Goal: Information Seeking & Learning: Learn about a topic

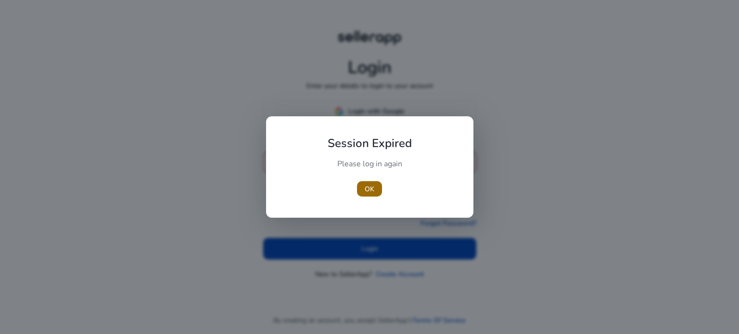
type input "**********"
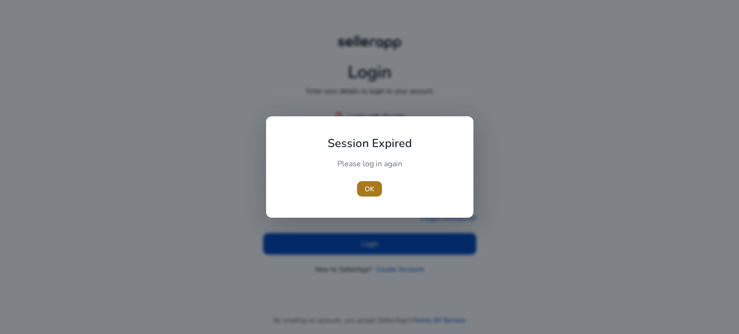
click at [372, 192] on span "OK" at bounding box center [370, 189] width 10 height 10
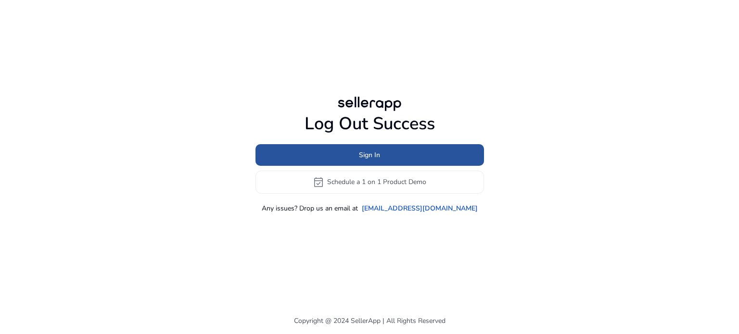
click at [364, 159] on span "Sign In" at bounding box center [369, 155] width 21 height 10
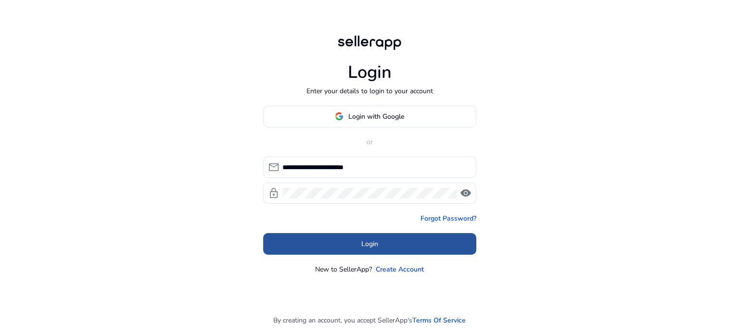
click at [372, 251] on span at bounding box center [369, 243] width 213 height 23
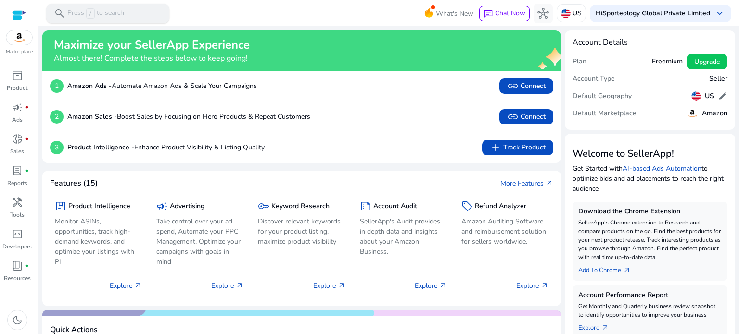
click at [93, 9] on span "/" at bounding box center [90, 13] width 9 height 11
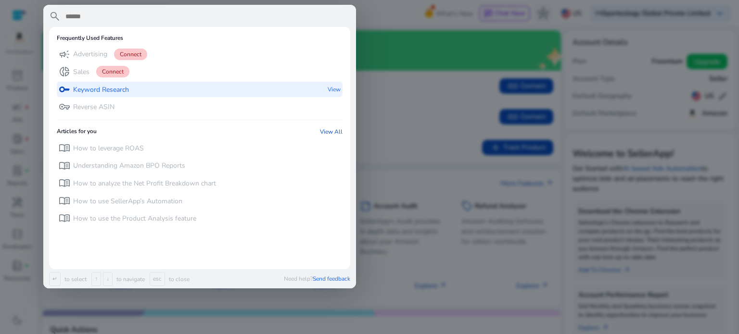
click at [74, 90] on p "Keyword Research" at bounding box center [101, 90] width 56 height 10
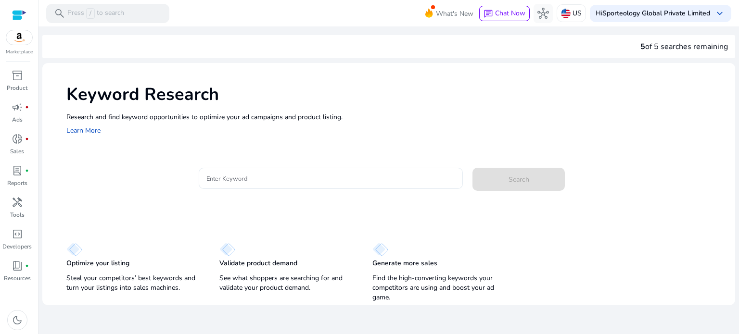
click at [261, 171] on div at bounding box center [330, 178] width 249 height 21
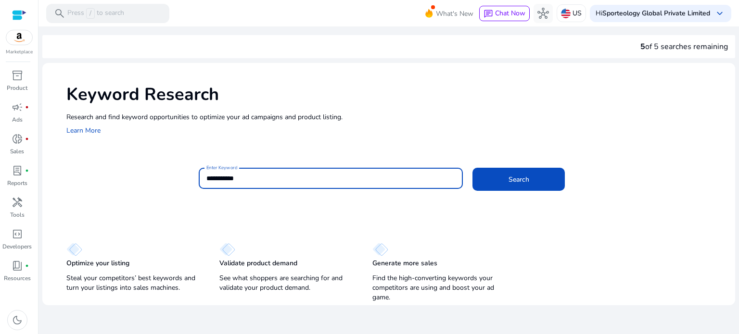
type input "**********"
click at [473, 168] on button "Search" at bounding box center [519, 179] width 92 height 23
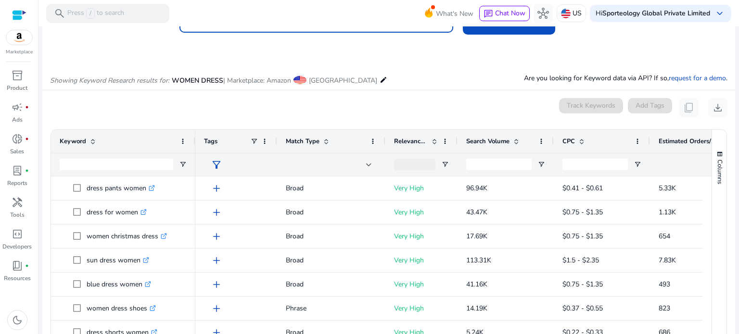
scroll to position [115, 0]
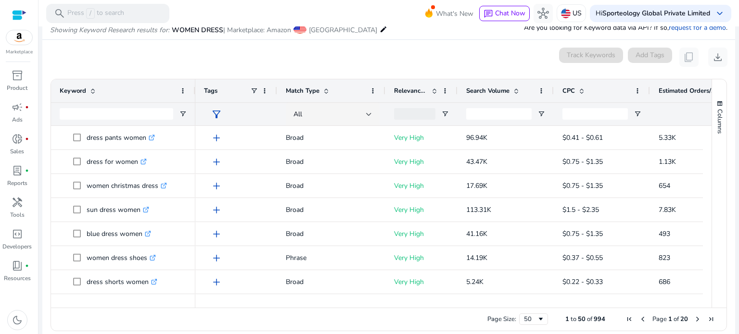
click at [580, 92] on span at bounding box center [582, 91] width 8 height 8
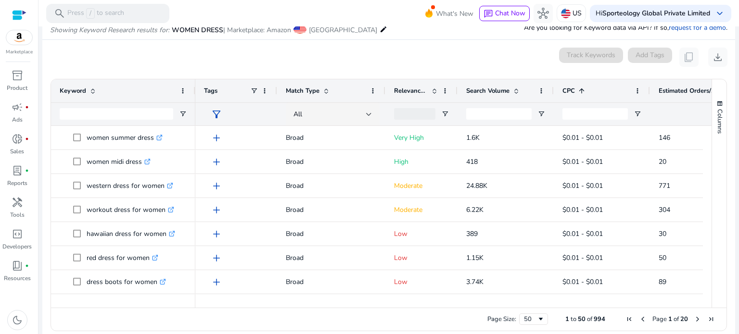
click at [580, 92] on span at bounding box center [582, 91] width 8 height 8
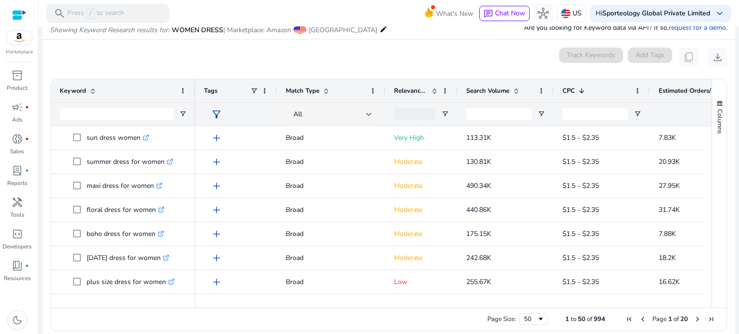
click at [580, 92] on span at bounding box center [582, 91] width 8 height 8
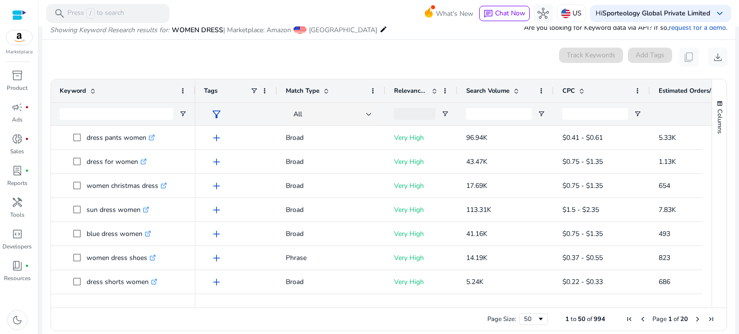
click at [514, 92] on span at bounding box center [517, 91] width 8 height 8
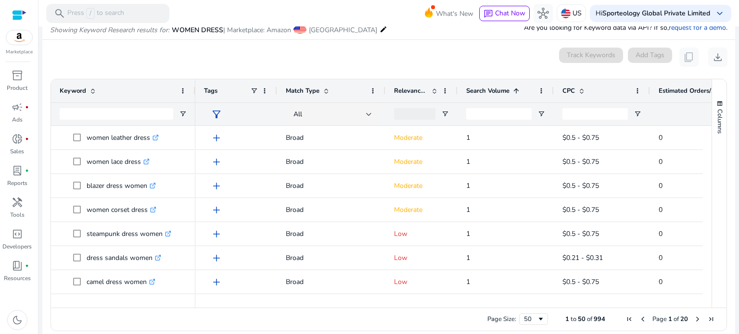
click at [514, 92] on span at bounding box center [517, 91] width 8 height 8
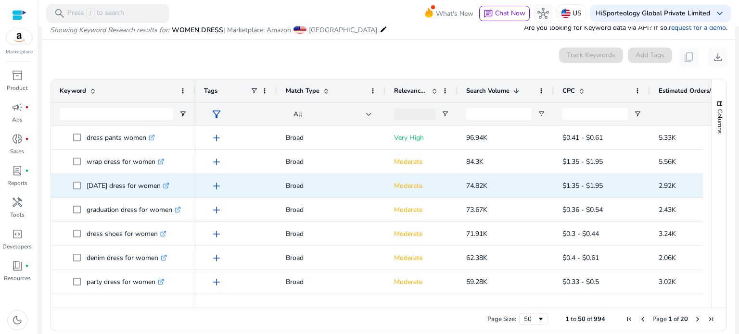
scroll to position [128, 0]
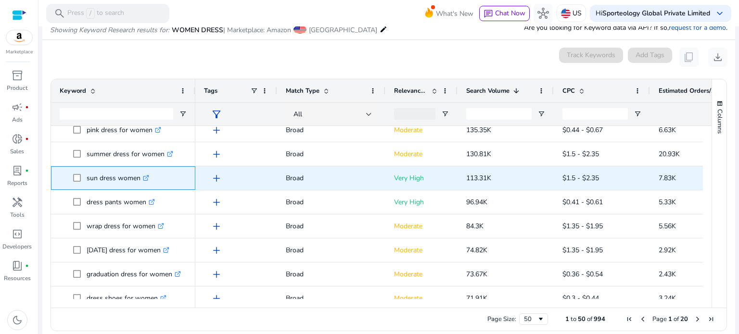
click at [147, 178] on icon ".st0{fill:#2c8af8}" at bounding box center [146, 178] width 6 height 6
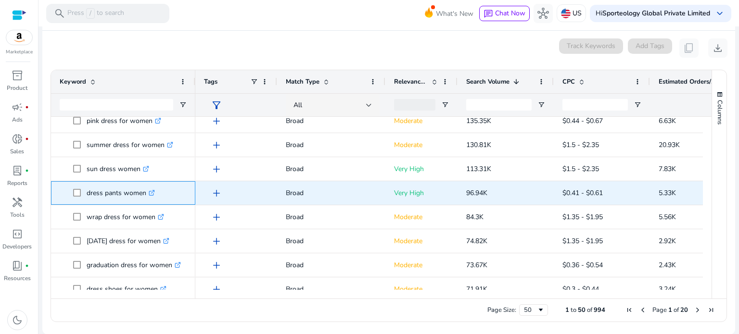
click at [125, 191] on p "dress pants women .st0{fill:#2c8af8}" at bounding box center [121, 193] width 68 height 20
click at [151, 192] on icon ".st0{fill:#2c8af8}" at bounding box center [152, 193] width 6 height 6
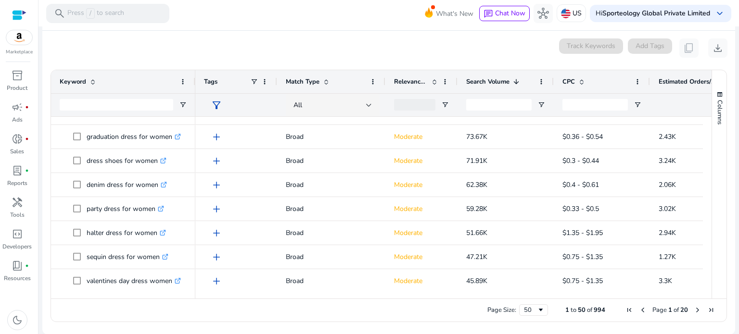
scroll to position [257, 0]
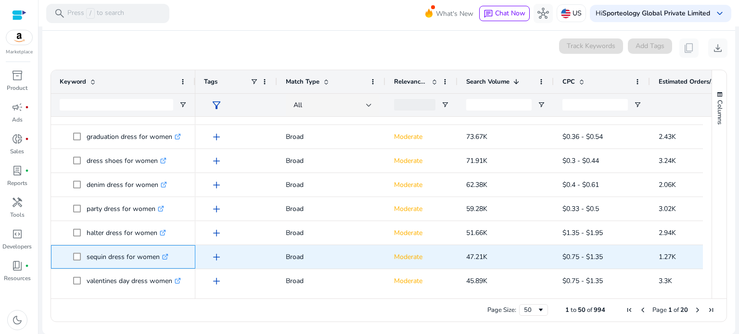
click at [105, 252] on p "sequin dress for women .st0{fill:#2c8af8}" at bounding box center [128, 257] width 82 height 20
click at [166, 258] on icon ".st0{fill:#2c8af8}" at bounding box center [165, 257] width 6 height 6
